Goal: Transaction & Acquisition: Purchase product/service

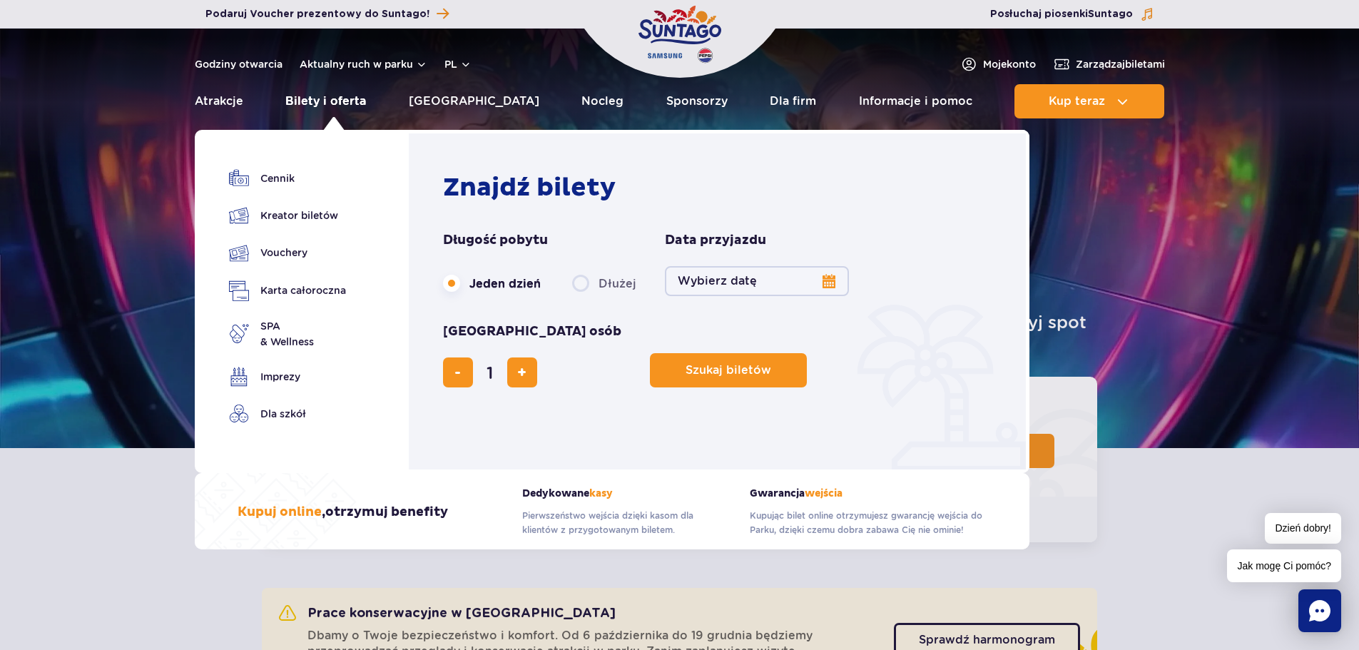
click at [330, 94] on link "Bilety i oferta" at bounding box center [325, 101] width 81 height 34
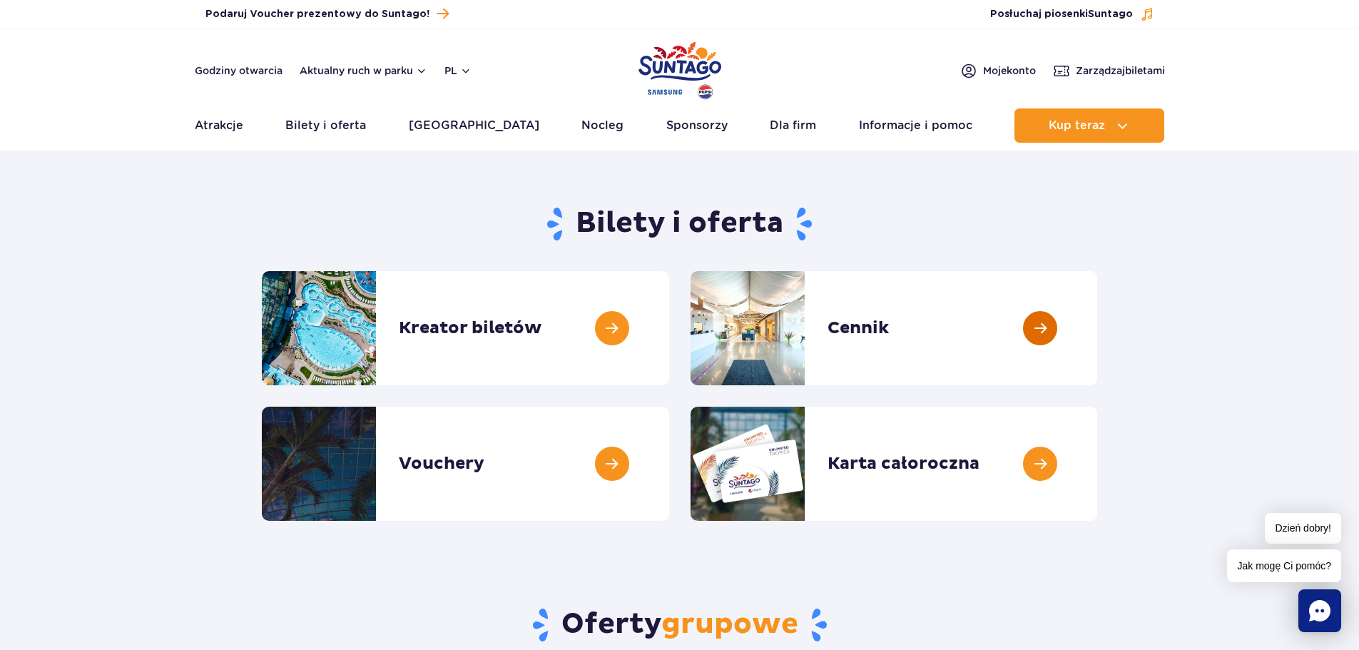
click at [1097, 323] on link at bounding box center [1097, 328] width 0 height 114
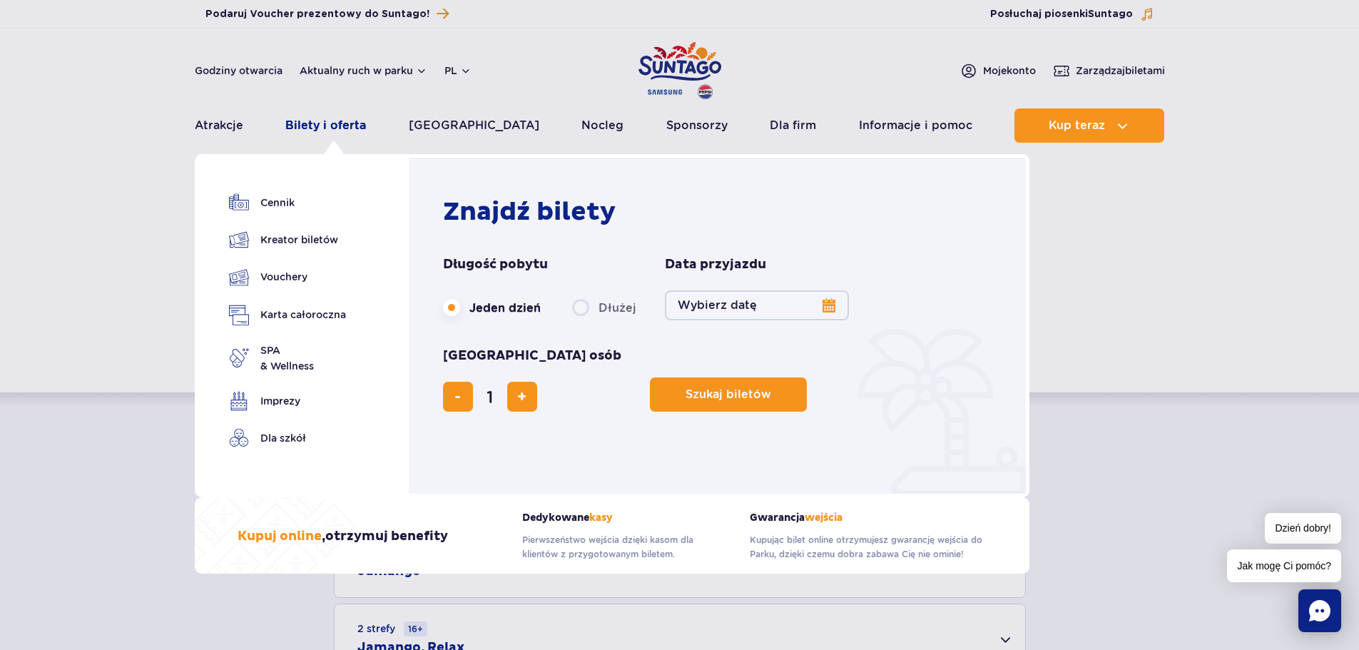
click at [342, 125] on link "Bilety i oferta" at bounding box center [325, 125] width 81 height 34
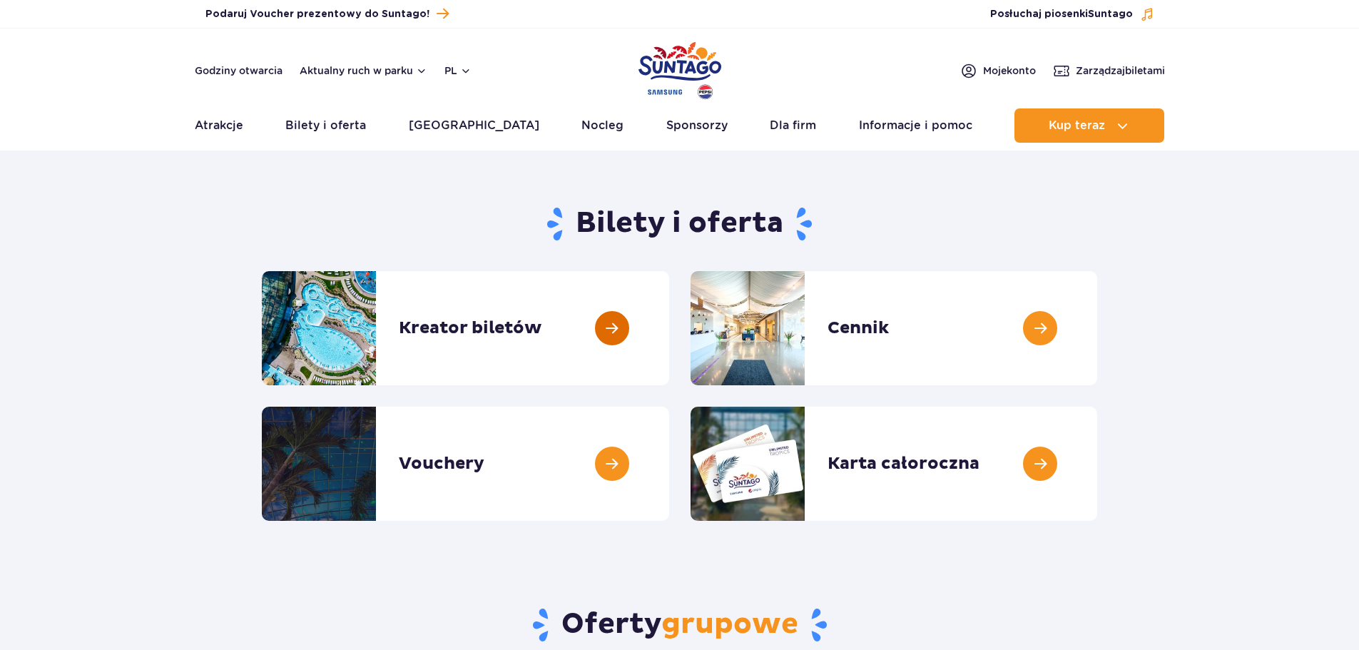
drag, startPoint x: 471, startPoint y: 322, endPoint x: 675, endPoint y: 340, distance: 204.8
click at [669, 321] on link at bounding box center [669, 328] width 0 height 114
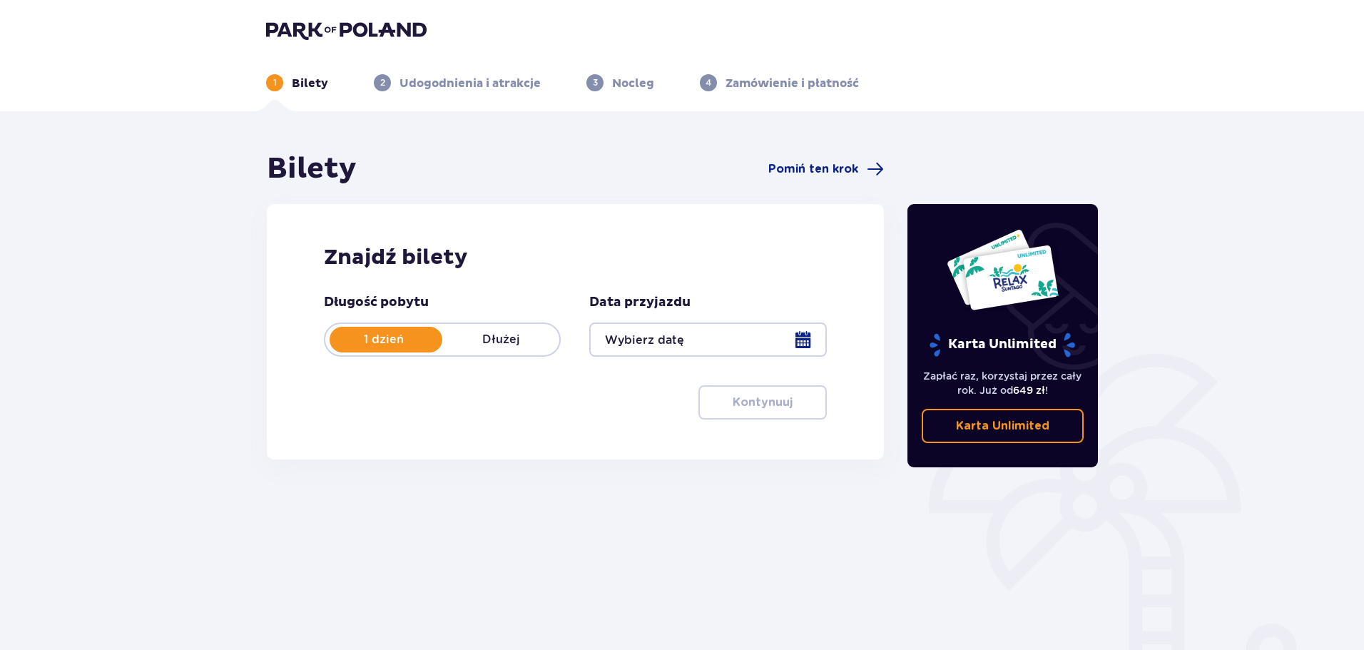
click at [807, 340] on div at bounding box center [707, 339] width 237 height 34
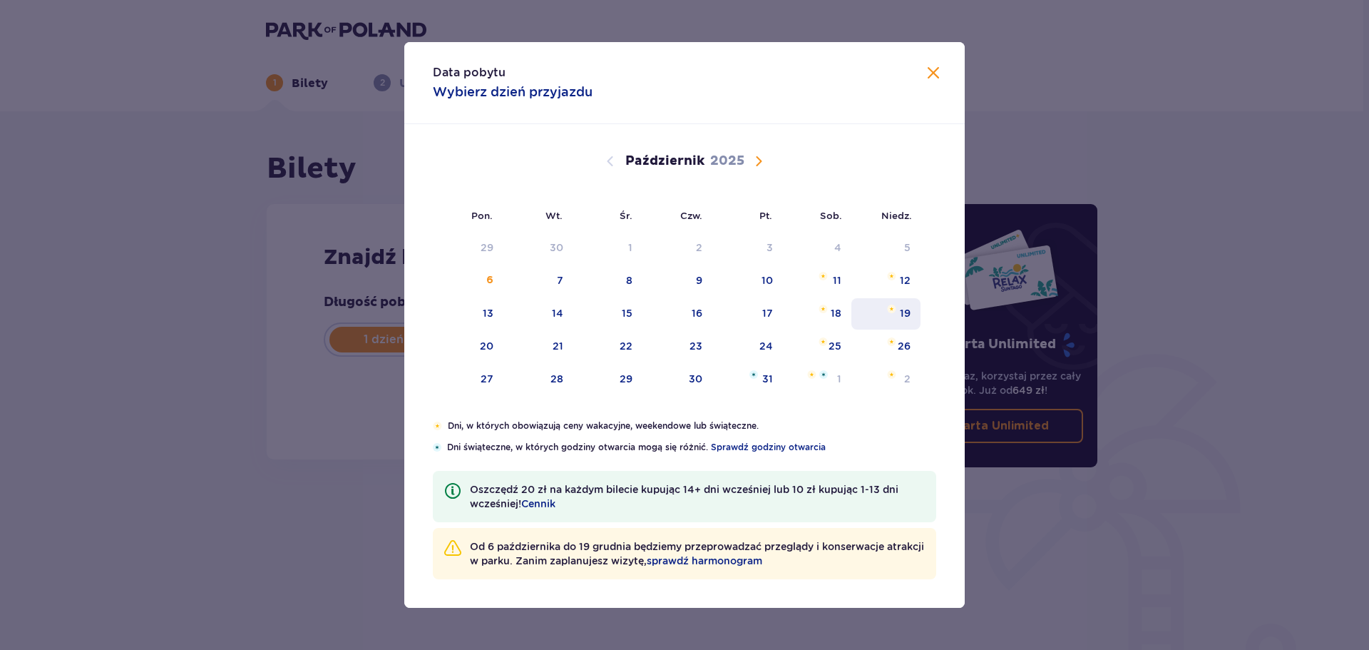
click at [902, 306] on div "19" at bounding box center [905, 313] width 11 height 14
type input "[DATE]"
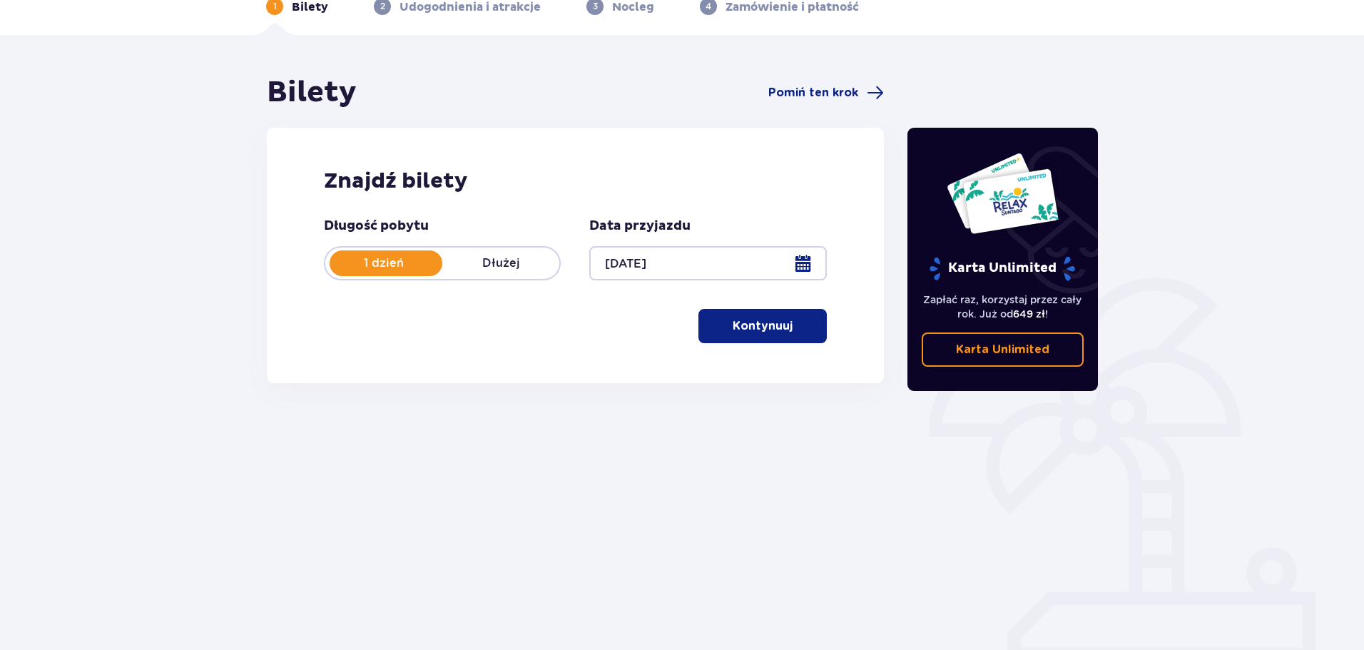
scroll to position [77, 0]
click at [772, 335] on button "Kontynuuj" at bounding box center [762, 325] width 128 height 34
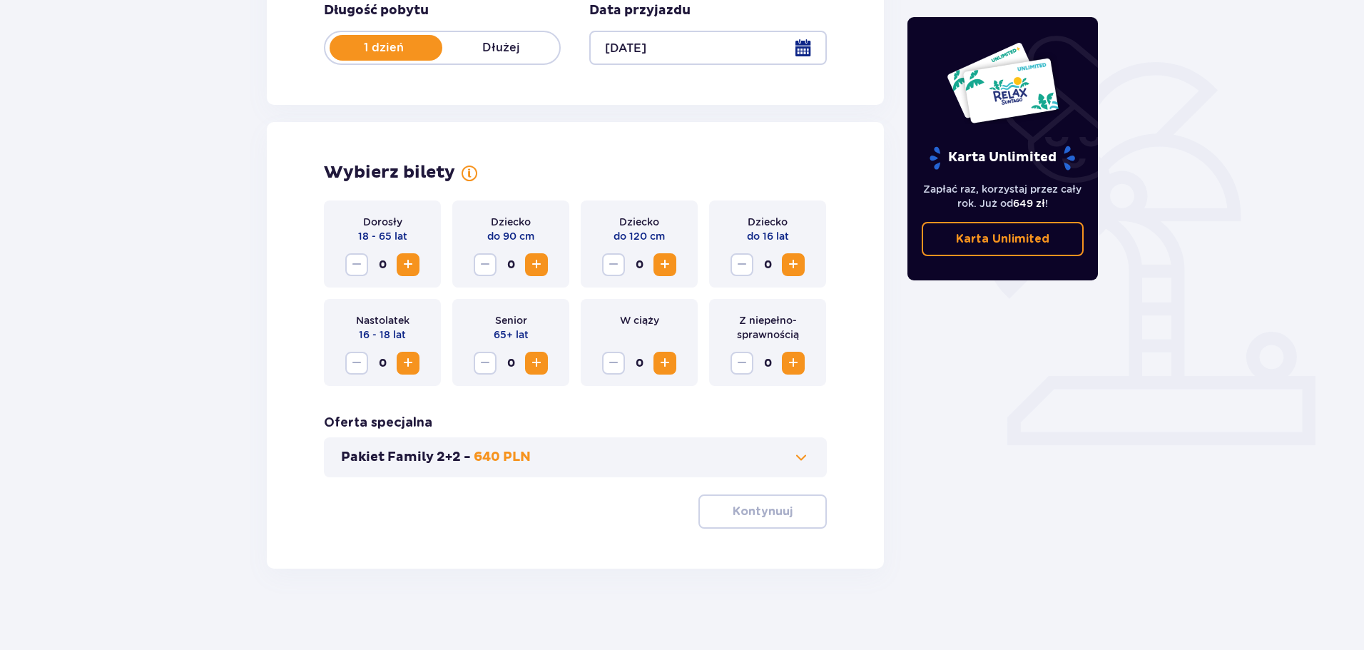
scroll to position [296, 0]
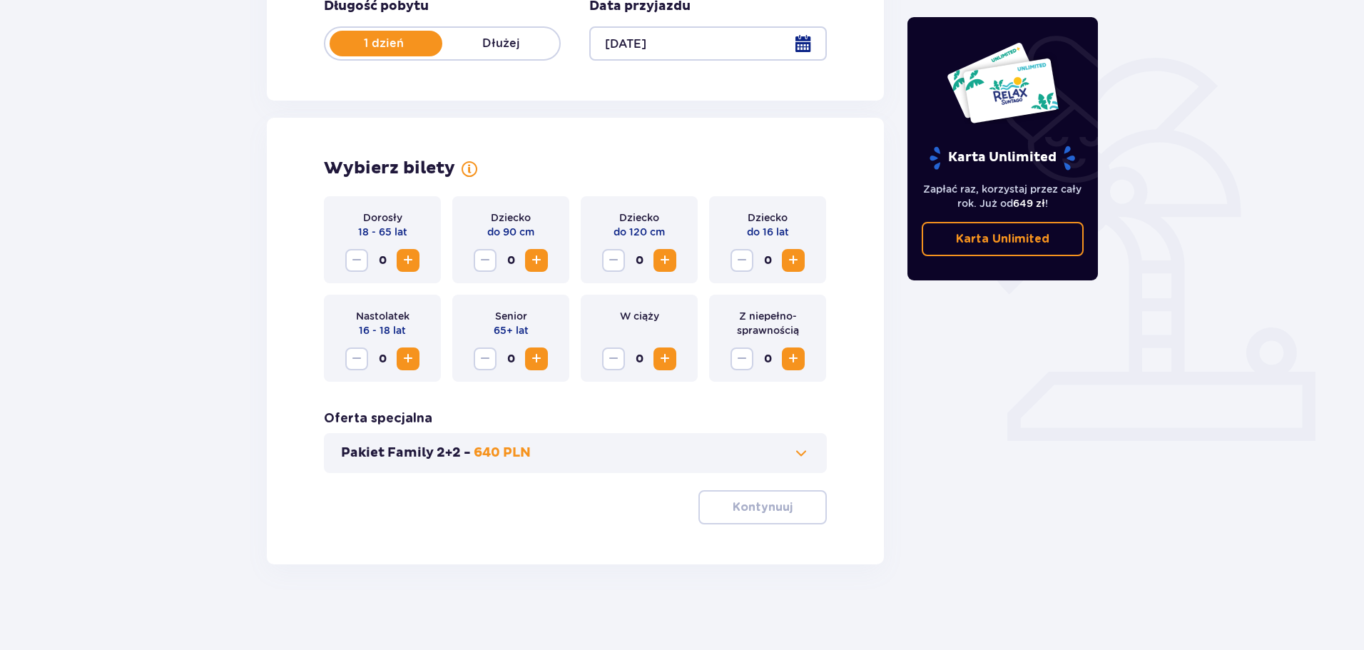
click at [406, 257] on span "Zwiększ" at bounding box center [407, 260] width 17 height 17
click at [793, 255] on span "Zwiększ" at bounding box center [793, 260] width 17 height 17
click at [762, 503] on p "Kontynuuj" at bounding box center [763, 507] width 60 height 16
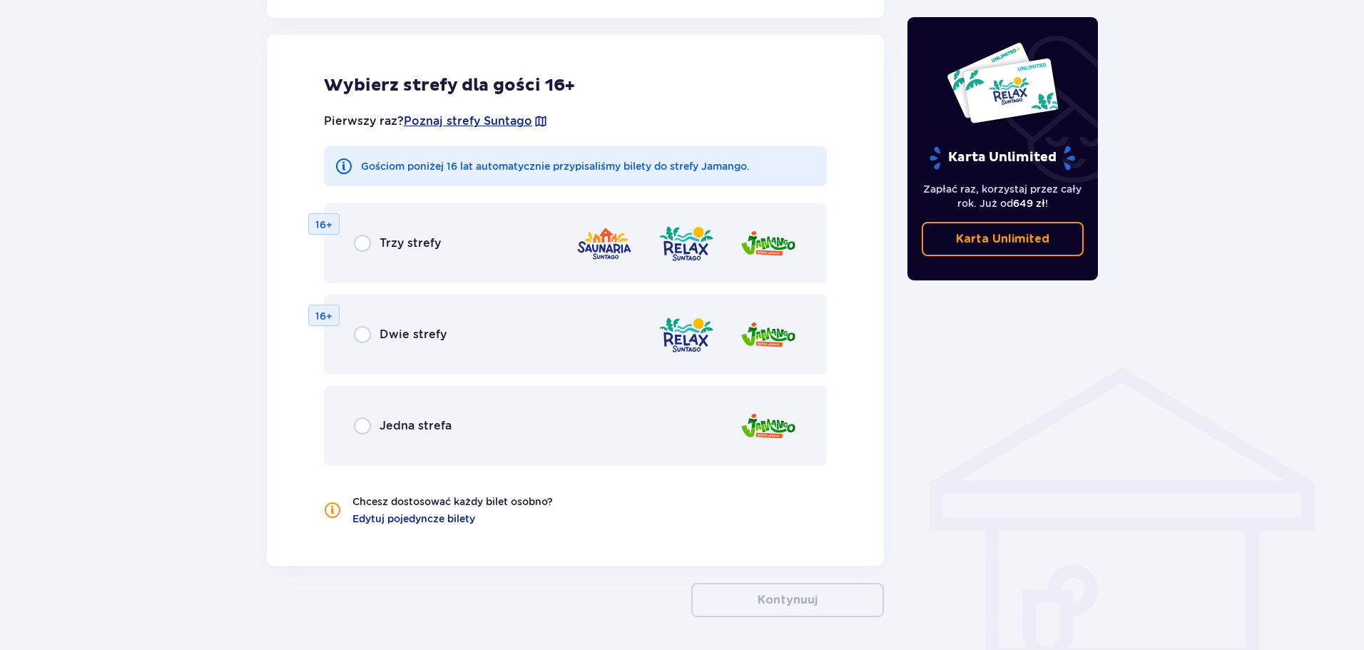
scroll to position [792, 0]
click at [370, 423] on input "radio" at bounding box center [362, 425] width 17 height 17
radio input "true"
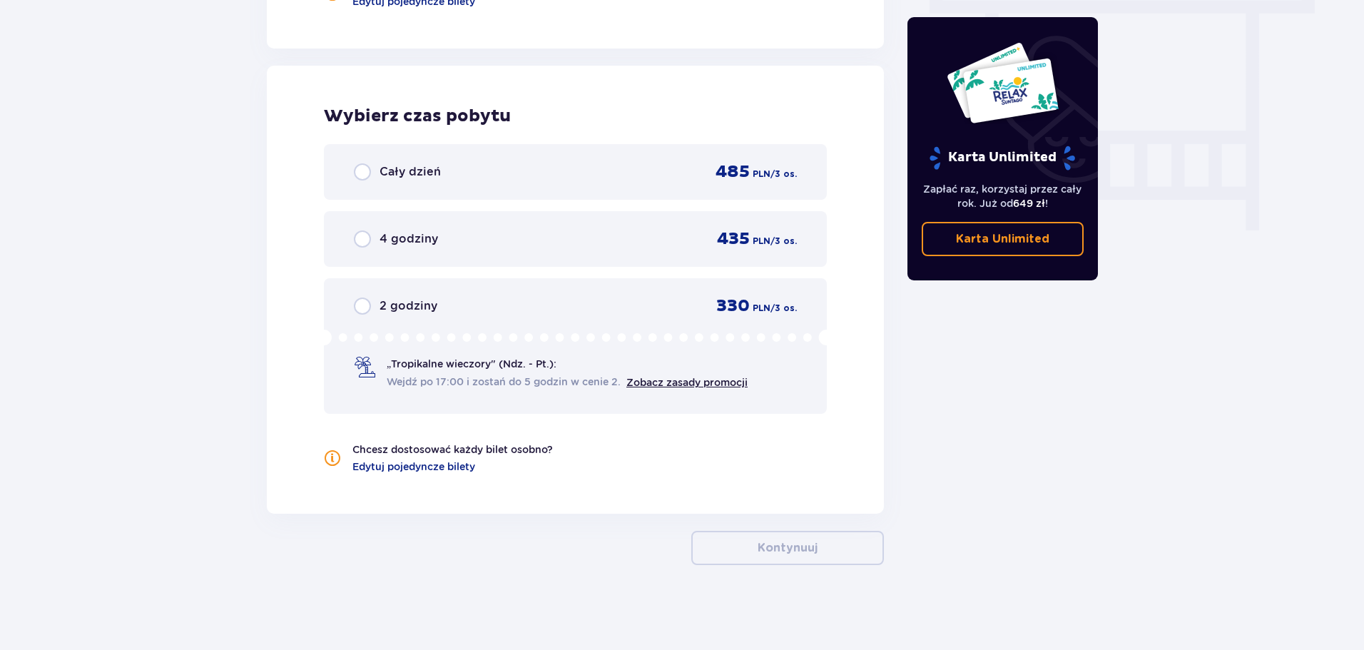
scroll to position [1309, 0]
click at [722, 379] on link "Zobacz zasady promocji" at bounding box center [686, 381] width 121 height 11
click at [357, 308] on input "radio" at bounding box center [362, 305] width 17 height 17
radio input "true"
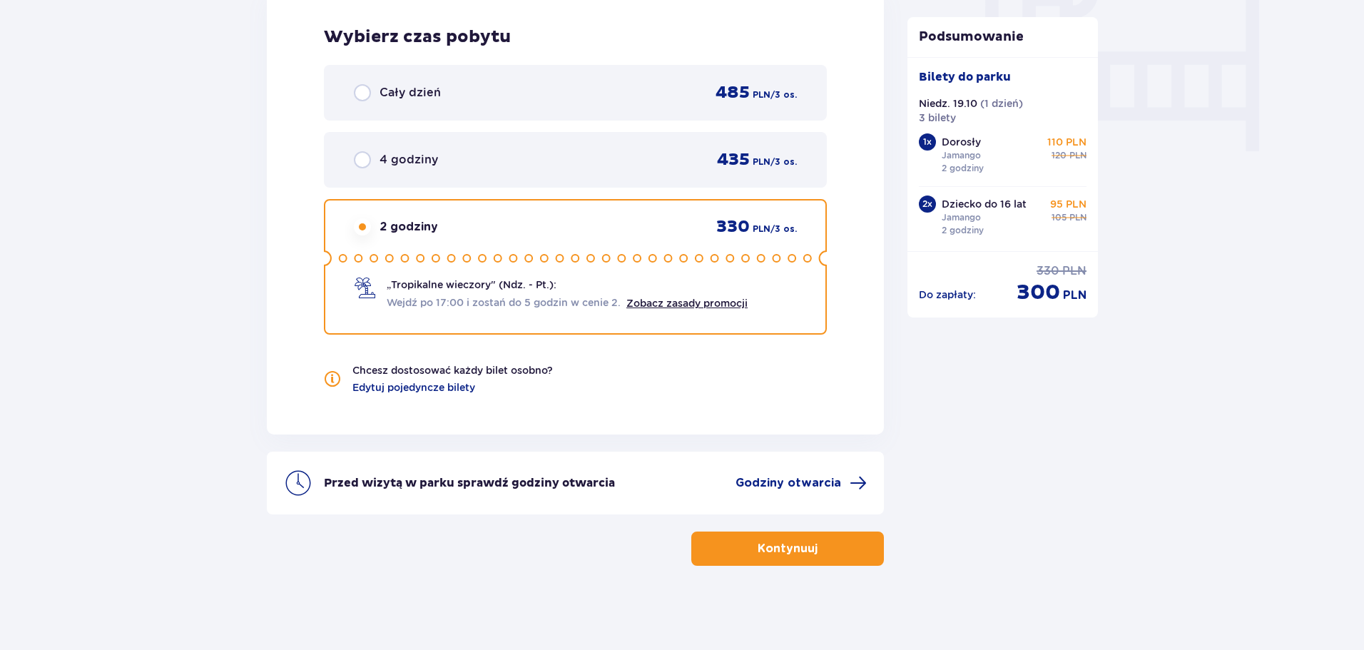
scroll to position [1389, 0]
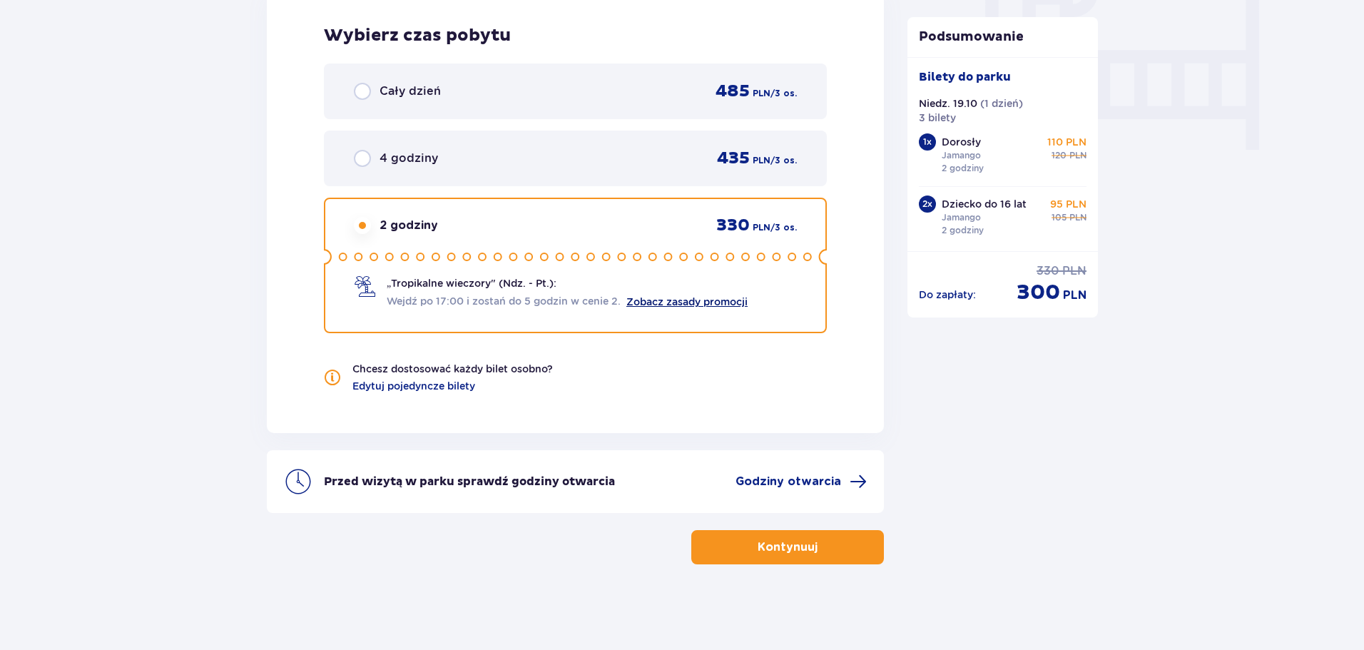
click at [713, 297] on link "Zobacz zasady promocji" at bounding box center [686, 301] width 121 height 11
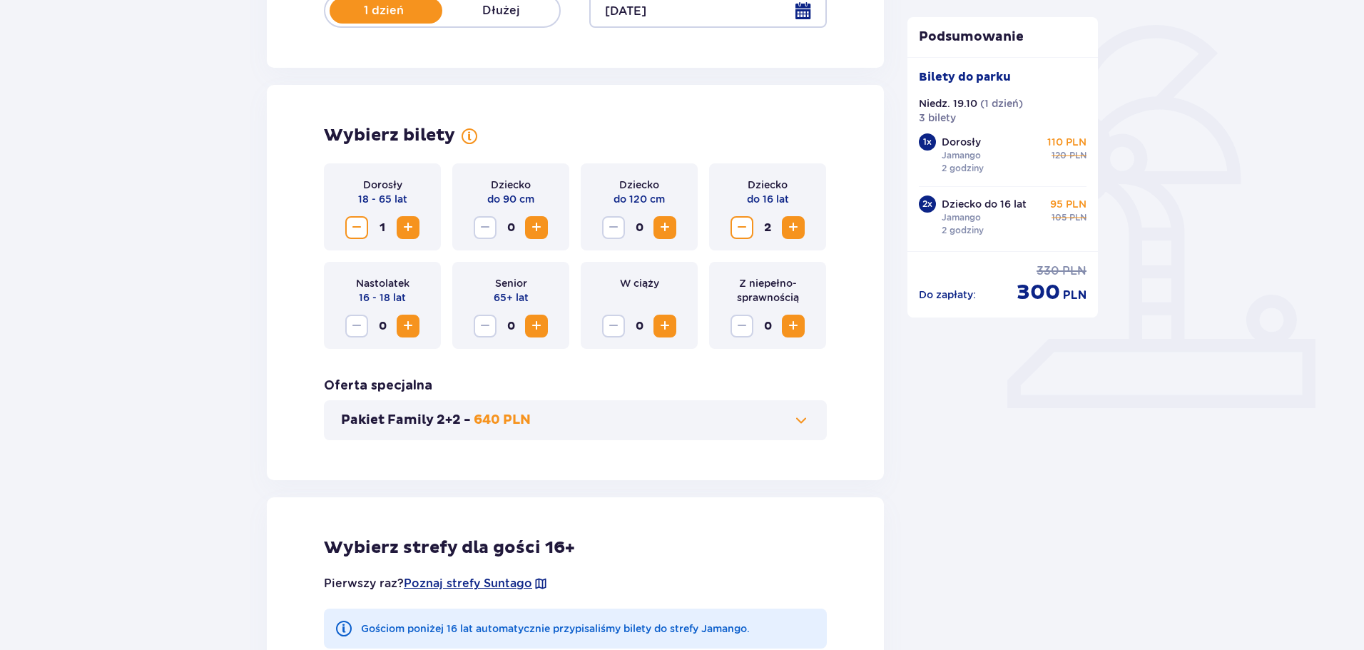
scroll to position [319, 0]
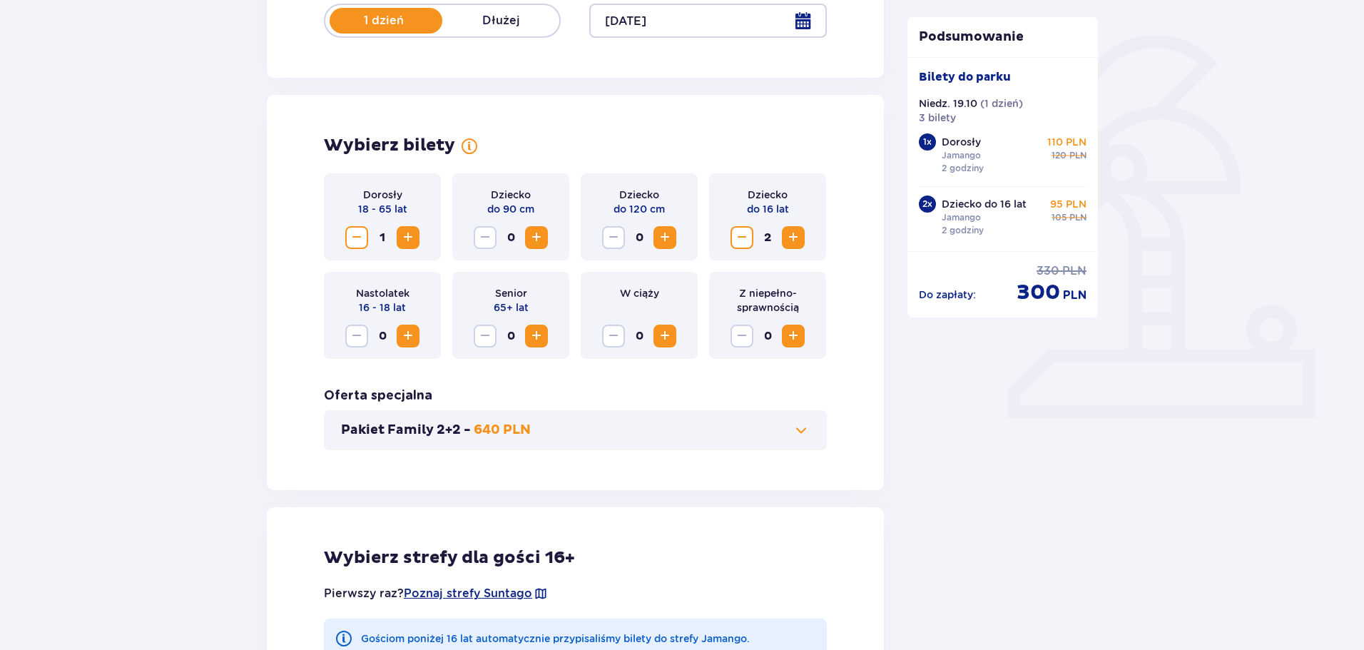
click at [413, 234] on span "Zwiększ" at bounding box center [407, 237] width 17 height 17
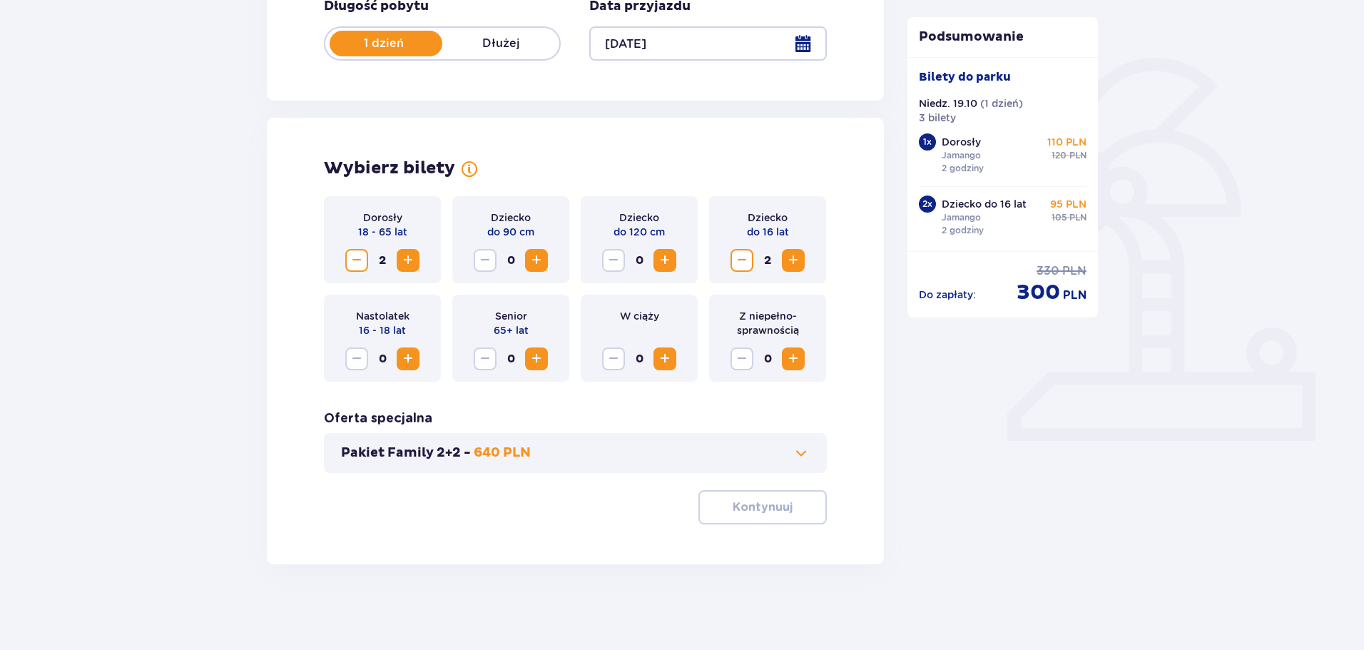
scroll to position [296, 0]
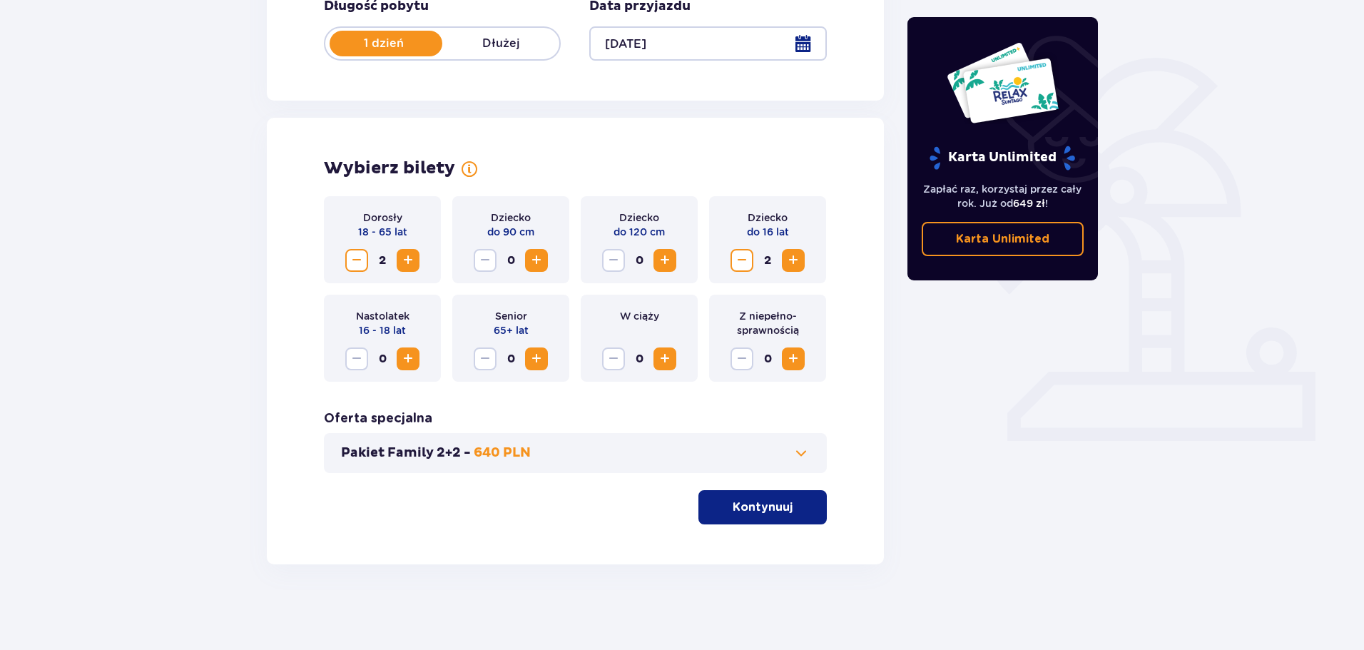
click at [753, 504] on p "Kontynuuj" at bounding box center [763, 507] width 60 height 16
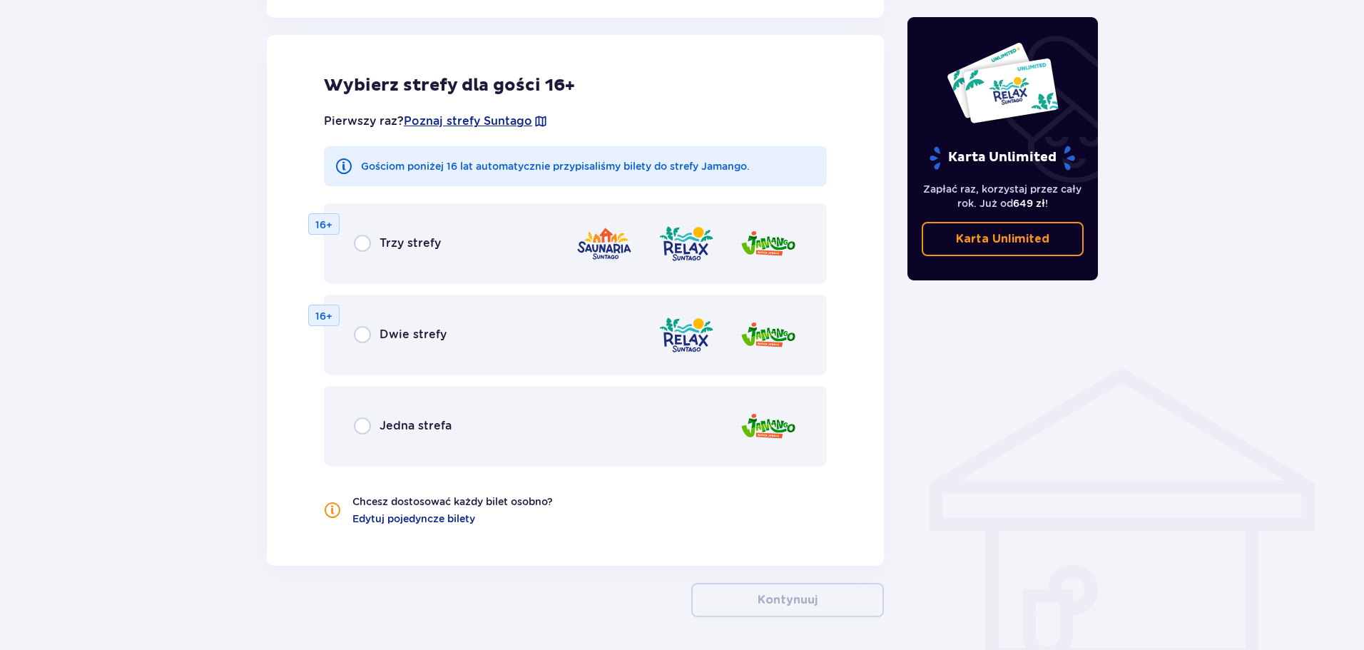
scroll to position [792, 0]
click at [372, 429] on div "Jedna strefa" at bounding box center [403, 425] width 98 height 17
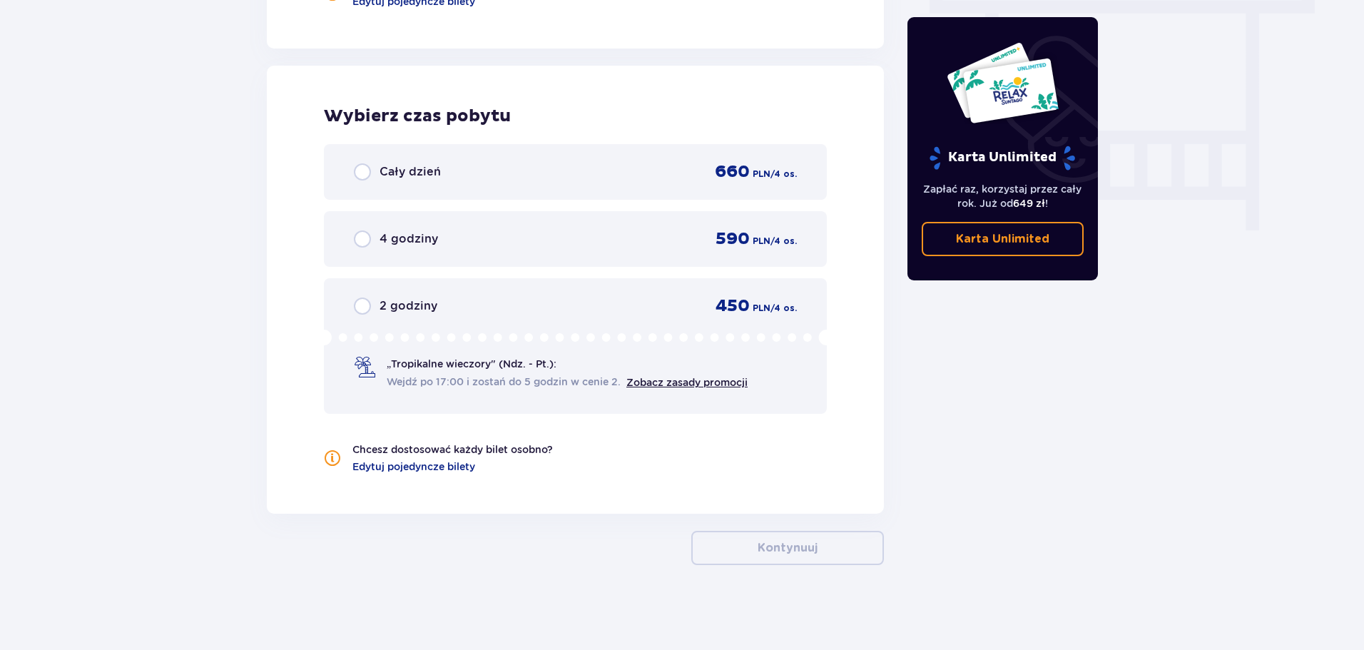
scroll to position [1309, 0]
click at [358, 305] on input "radio" at bounding box center [362, 305] width 17 height 17
radio input "true"
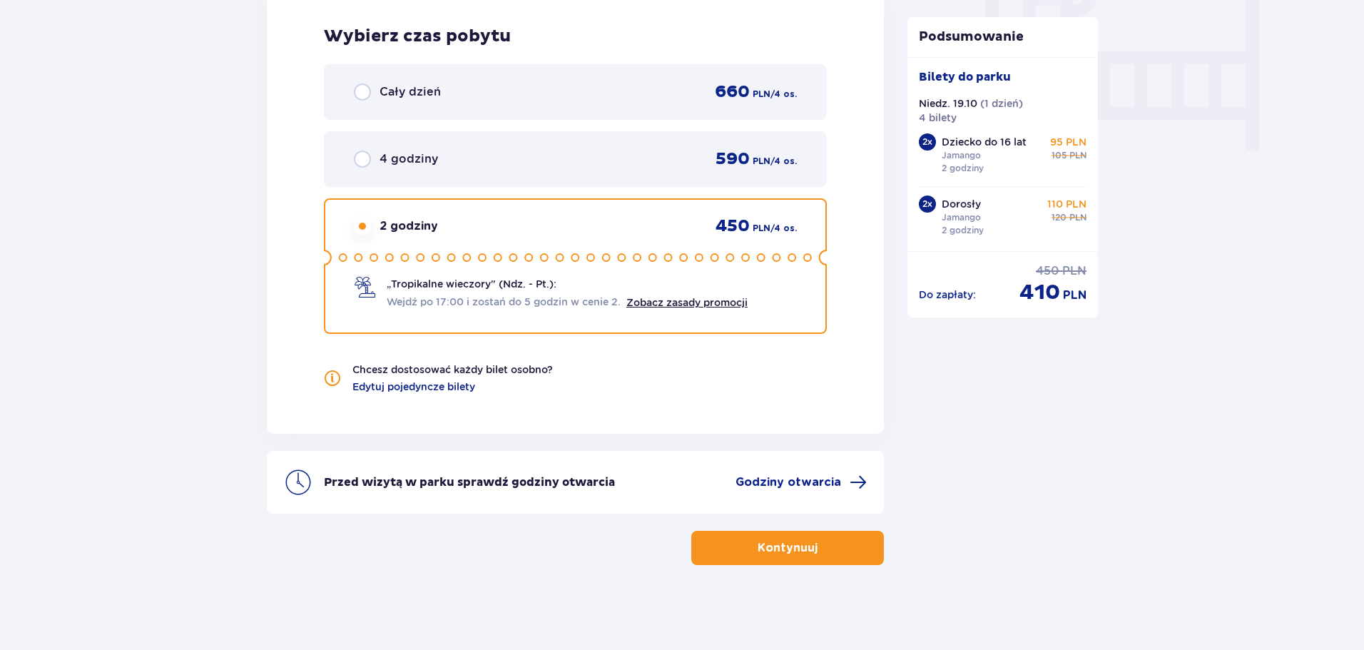
scroll to position [1389, 0]
click at [687, 260] on icon at bounding box center [575, 257] width 503 height 16
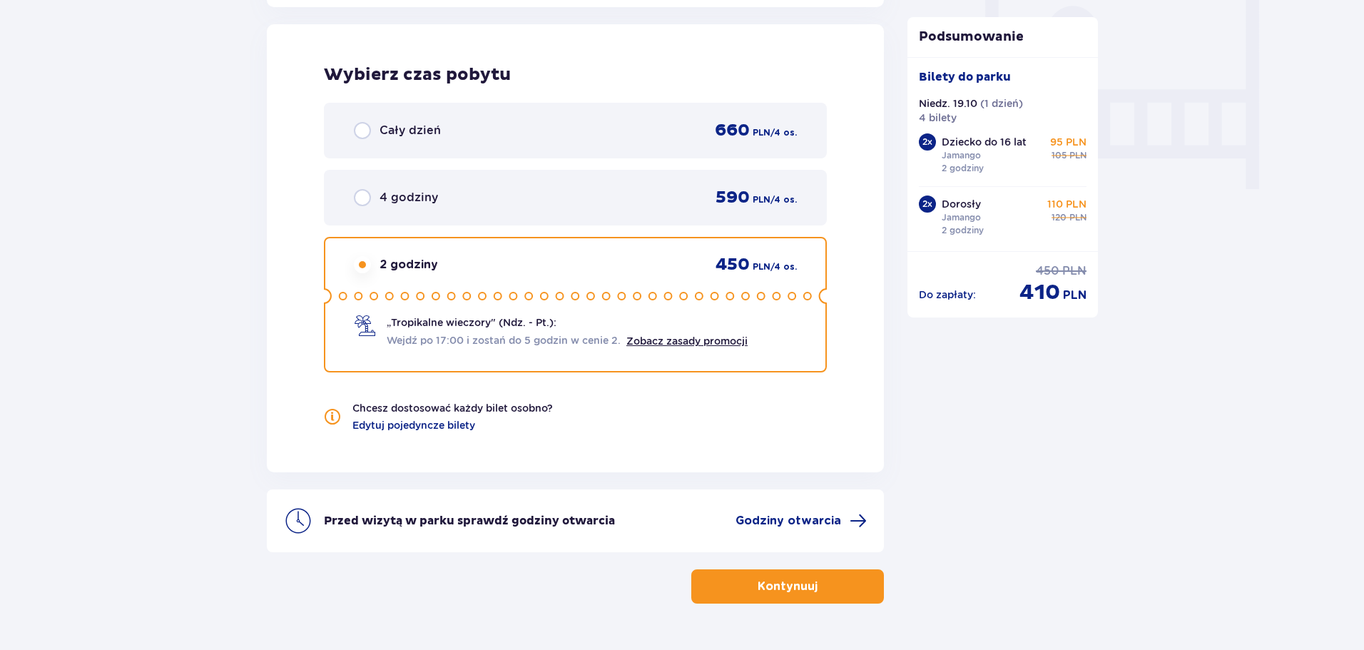
scroll to position [1317, 0]
